Goal: Navigation & Orientation: Find specific page/section

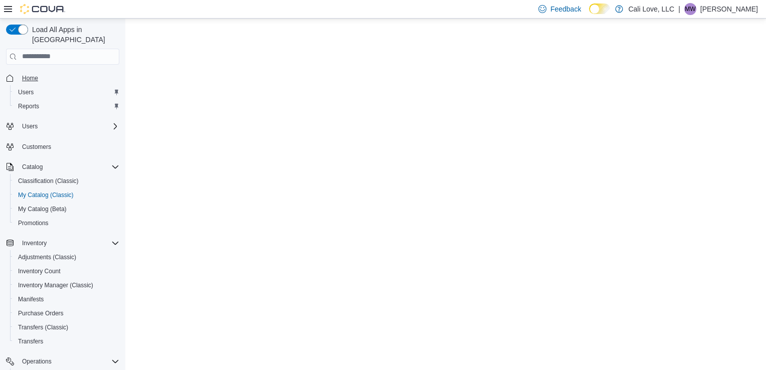
select select "**********"
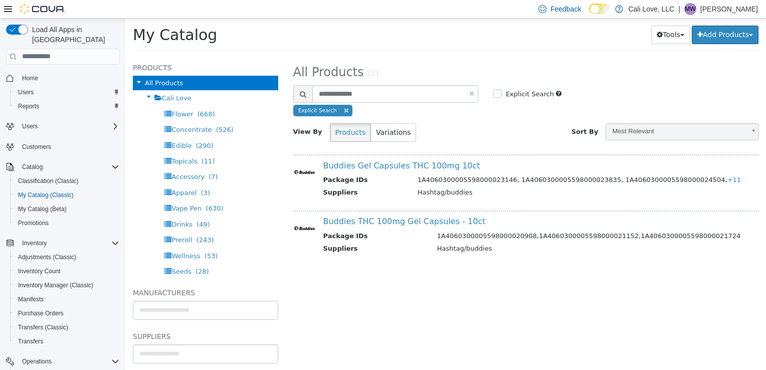
click at [37, 71] on button "Home" at bounding box center [62, 78] width 121 height 15
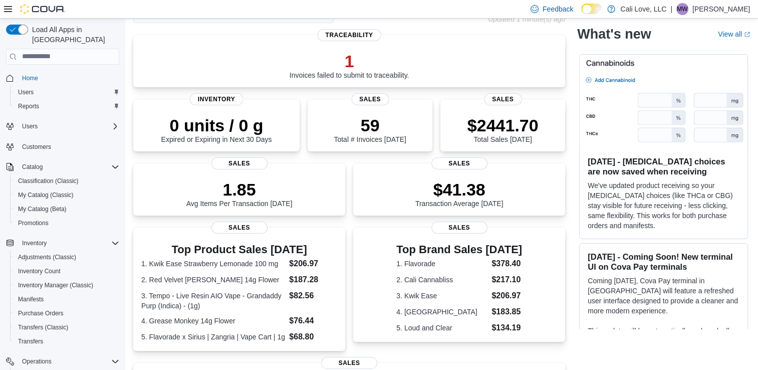
scroll to position [60, 0]
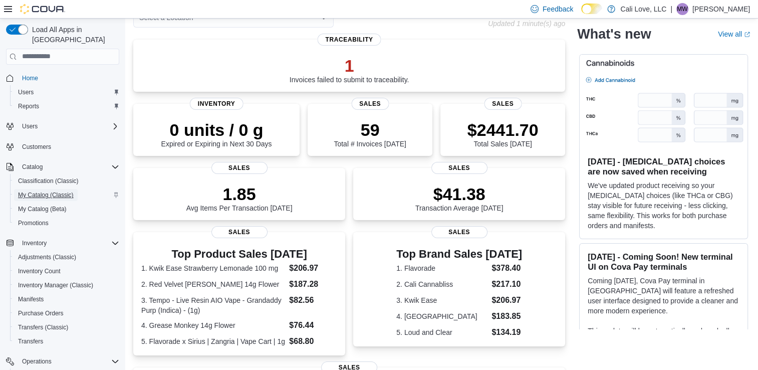
click at [40, 191] on span "My Catalog (Classic)" at bounding box center [46, 195] width 56 height 8
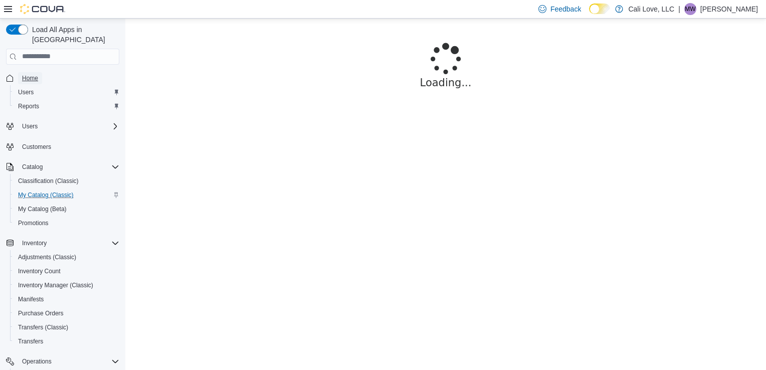
click at [33, 74] on span "Home" at bounding box center [30, 78] width 16 height 8
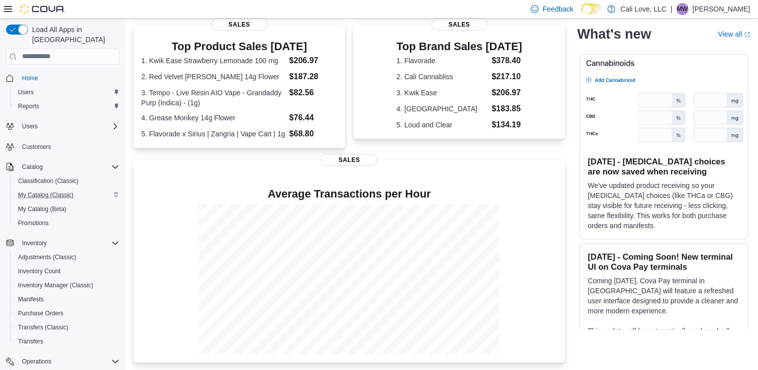
scroll to position [268, 0]
